Goal: Transaction & Acquisition: Subscribe to service/newsletter

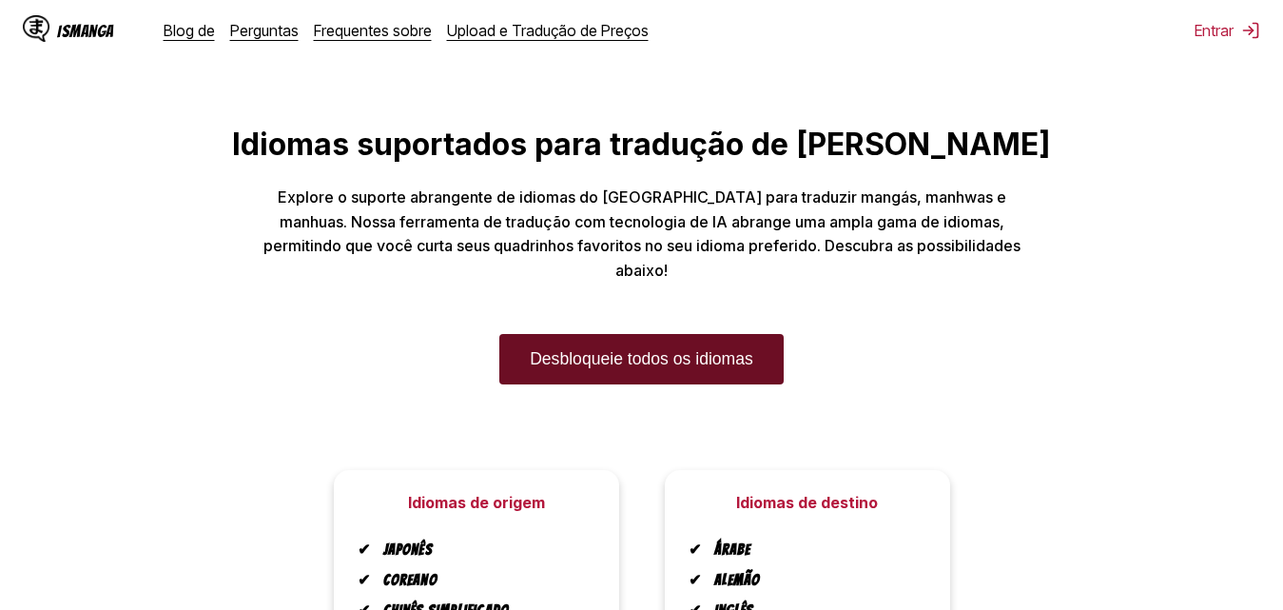
click at [671, 349] on font "Desbloqueie todos os idiomas" at bounding box center [641, 358] width 223 height 19
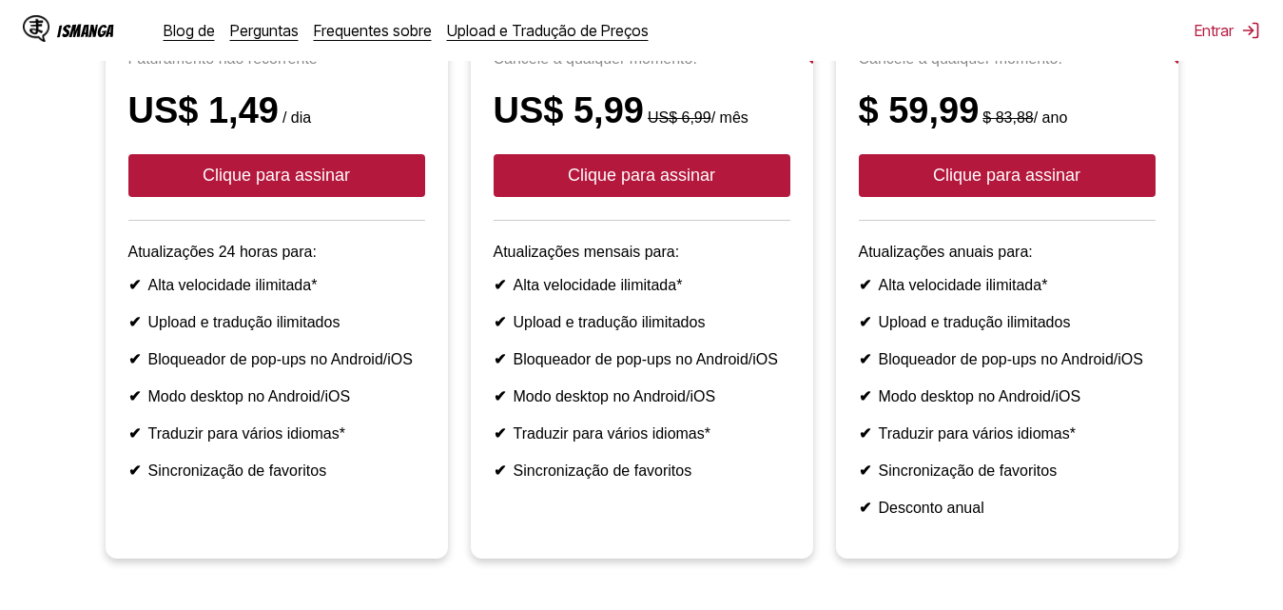
scroll to position [190, 0]
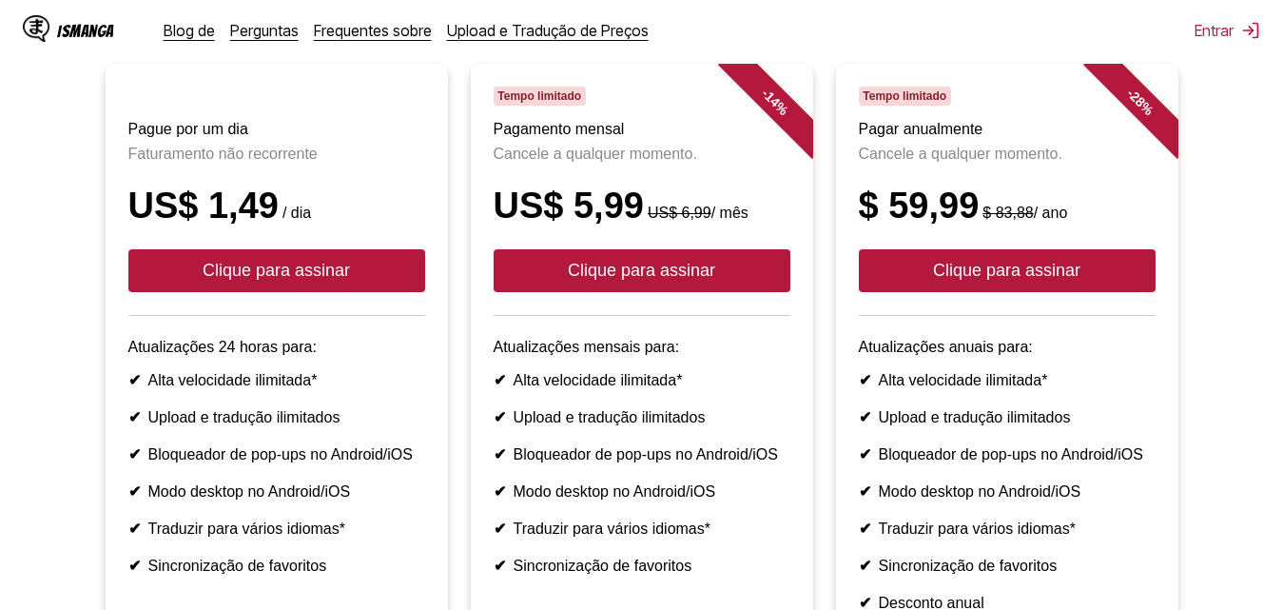
drag, startPoint x: 563, startPoint y: 458, endPoint x: 531, endPoint y: 451, distance: 33.2
click at [549, 456] on ul "✔ Alta velocidade ilimitada* ✔ Upload e tradução ilimitados ✔ Bloqueador de pop…" at bounding box center [642, 473] width 297 height 204
drag, startPoint x: 513, startPoint y: 451, endPoint x: 740, endPoint y: 439, distance: 227.6
click at [740, 426] on li "✔ Upload e tradução ilimitados" at bounding box center [642, 417] width 297 height 18
click at [741, 426] on li "✔ Upload e tradução ilimitados" at bounding box center [642, 417] width 297 height 18
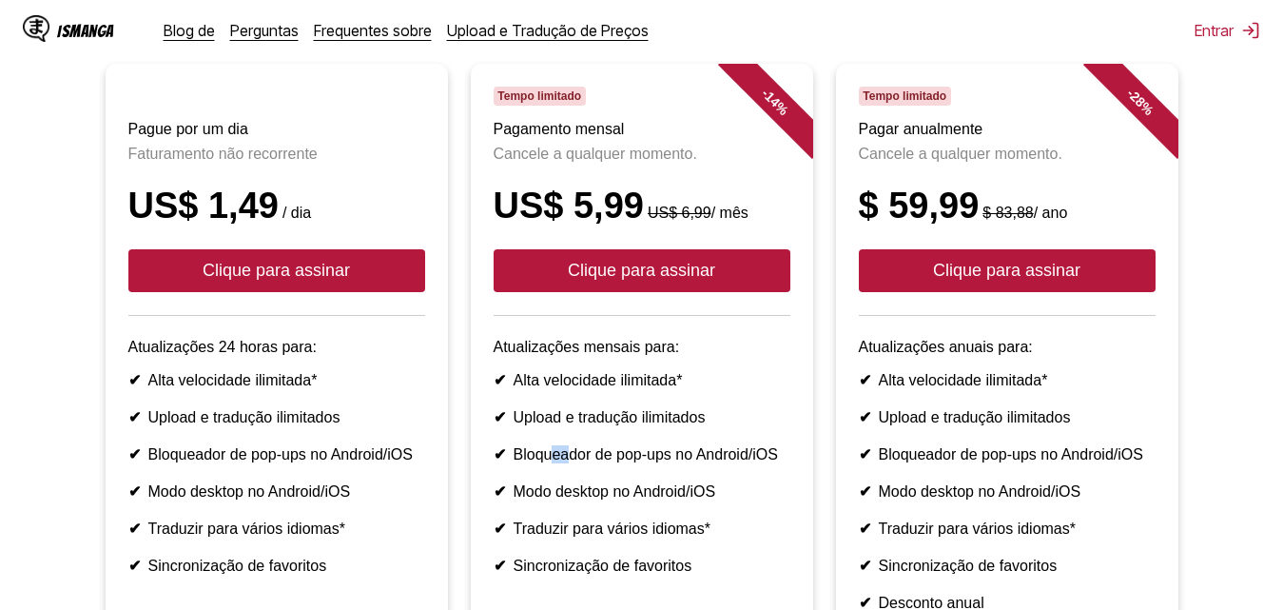
click at [711, 426] on li "✔ Upload e tradução ilimitados" at bounding box center [642, 417] width 297 height 18
drag, startPoint x: 684, startPoint y: 451, endPoint x: 502, endPoint y: 451, distance: 181.6
click at [502, 426] on li "✔ Upload e tradução ilimitados" at bounding box center [642, 417] width 297 height 18
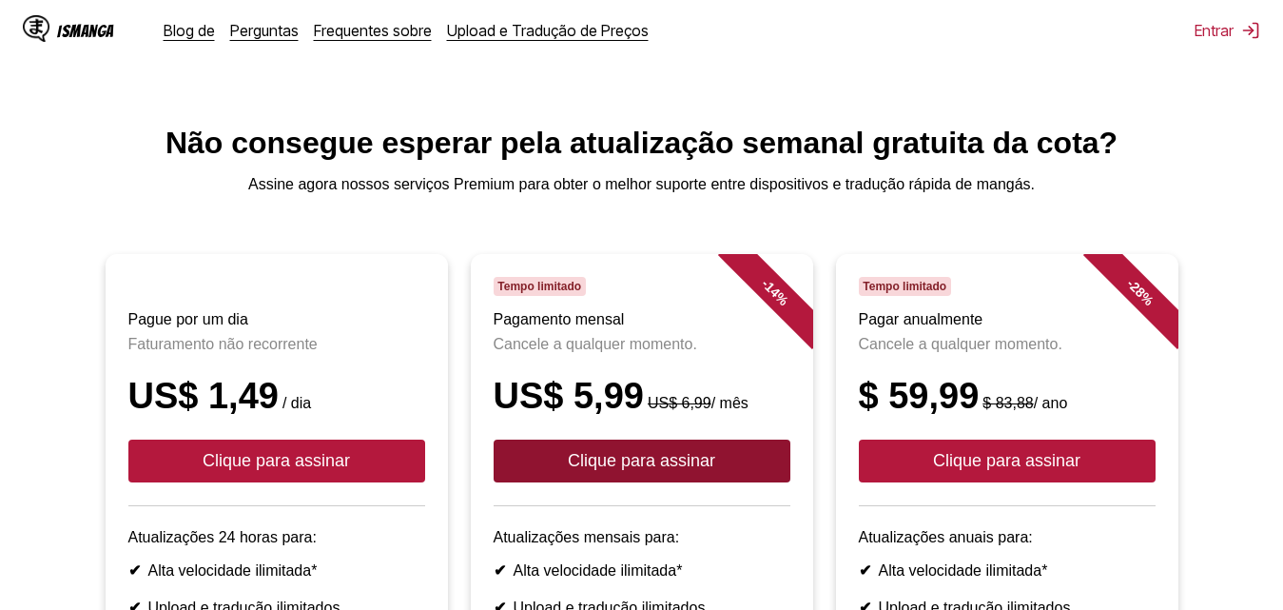
click at [625, 470] on font "Clique para assinar" at bounding box center [641, 460] width 147 height 19
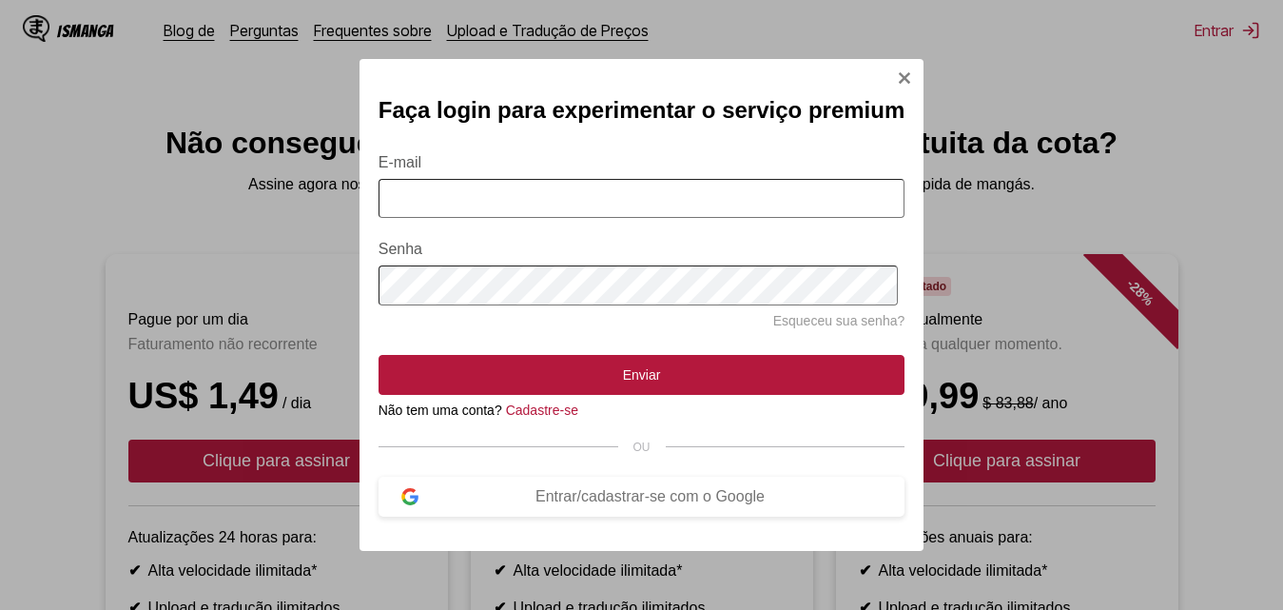
click at [904, 70] on img "Entrar no Modal" at bounding box center [904, 77] width 15 height 15
